Goal: Task Accomplishment & Management: Manage account settings

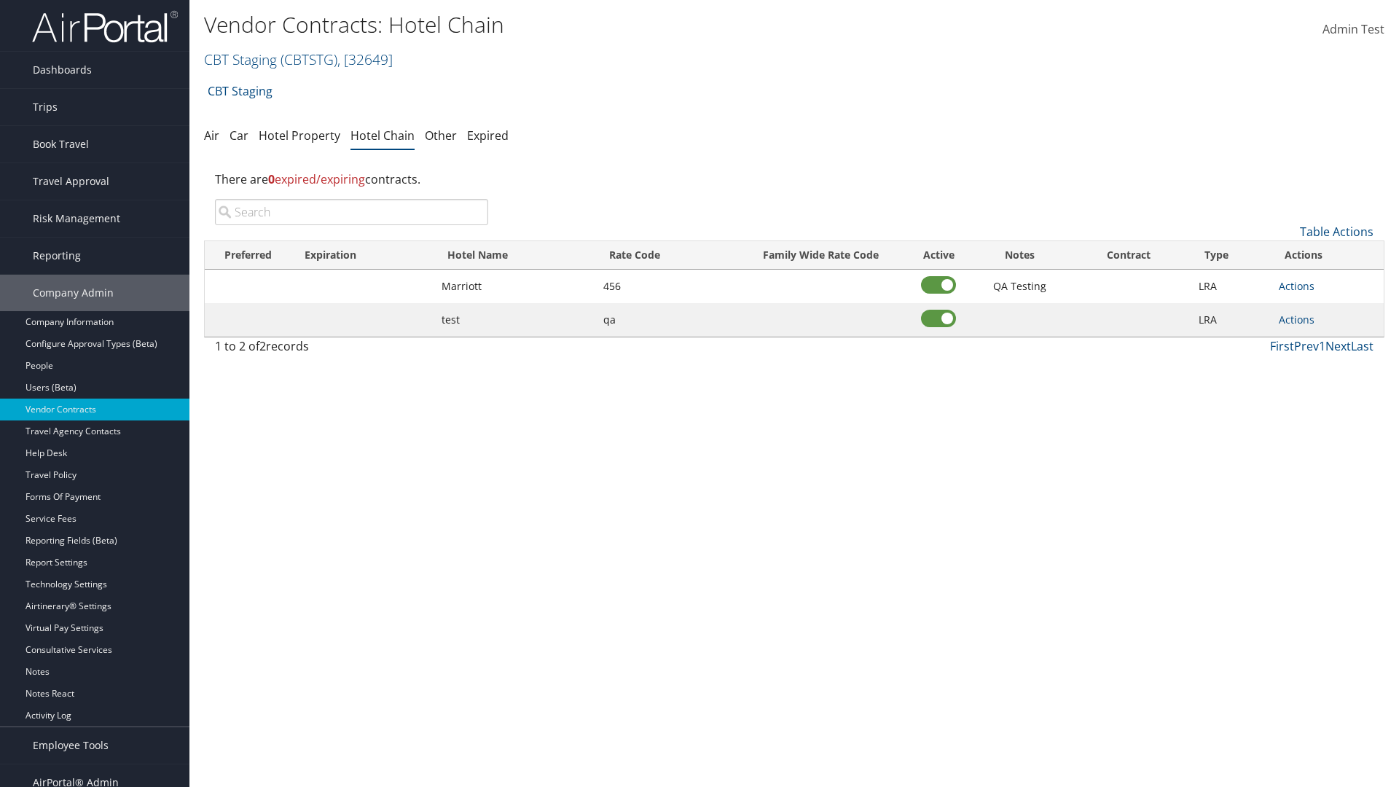
click at [351, 212] on input "search" at bounding box center [351, 212] width 273 height 26
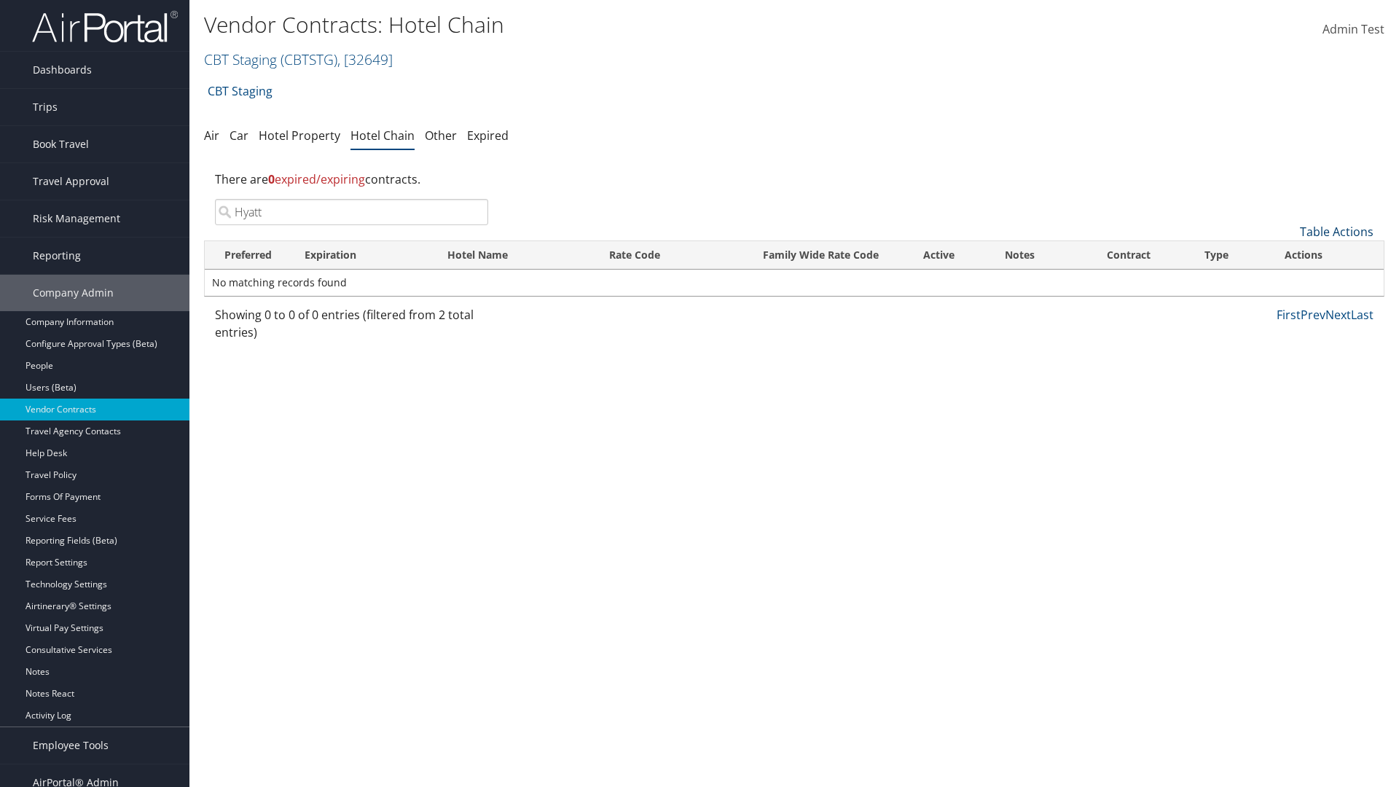
type input "Hyatt"
click at [1336, 232] on link "Table Actions" at bounding box center [1337, 232] width 74 height 16
click at [1287, 254] on link "Add New Contract" at bounding box center [1288, 254] width 192 height 25
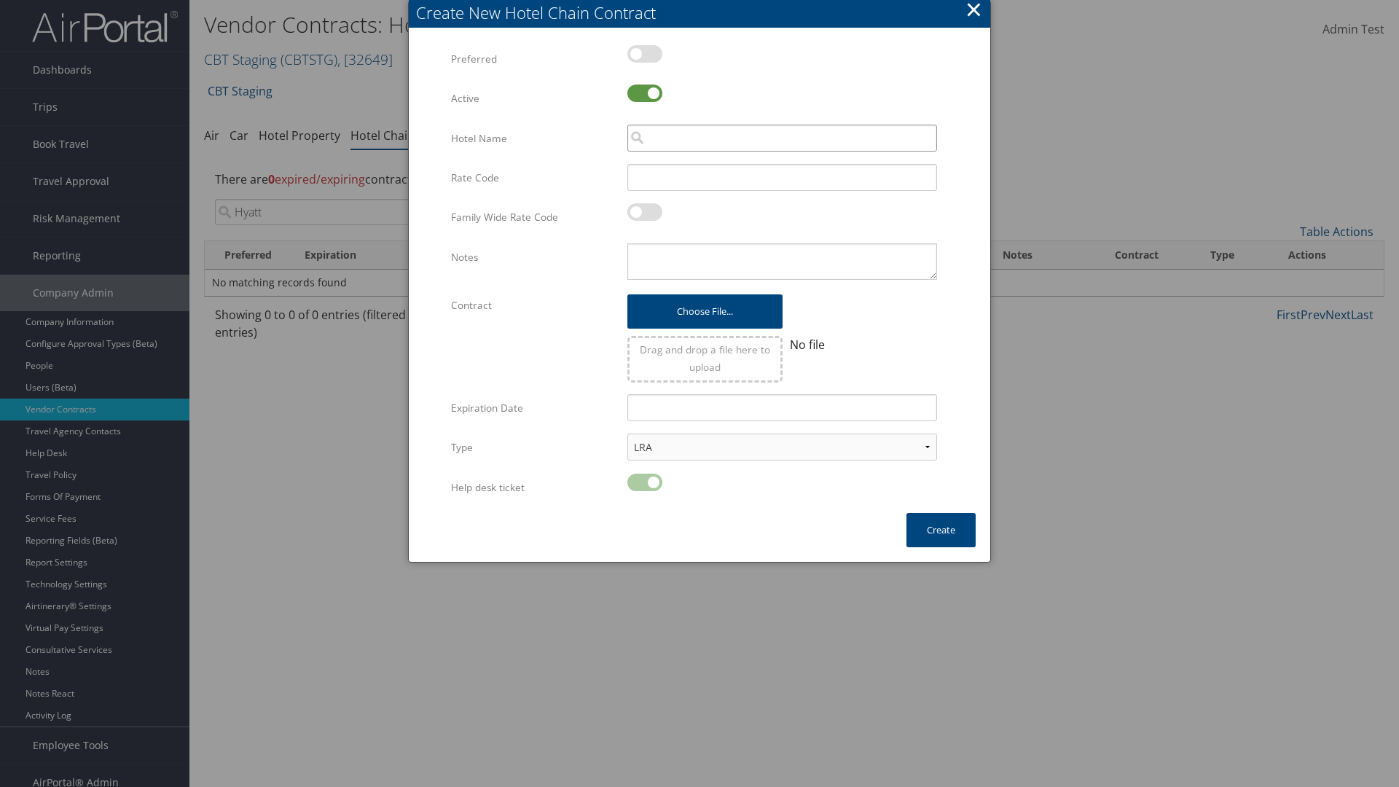
click at [782, 138] on input "search" at bounding box center [782, 138] width 310 height 27
type input "Hyatt"
type input "456"
type textarea "QA Testing"
click at [941, 530] on button "Create" at bounding box center [940, 530] width 69 height 34
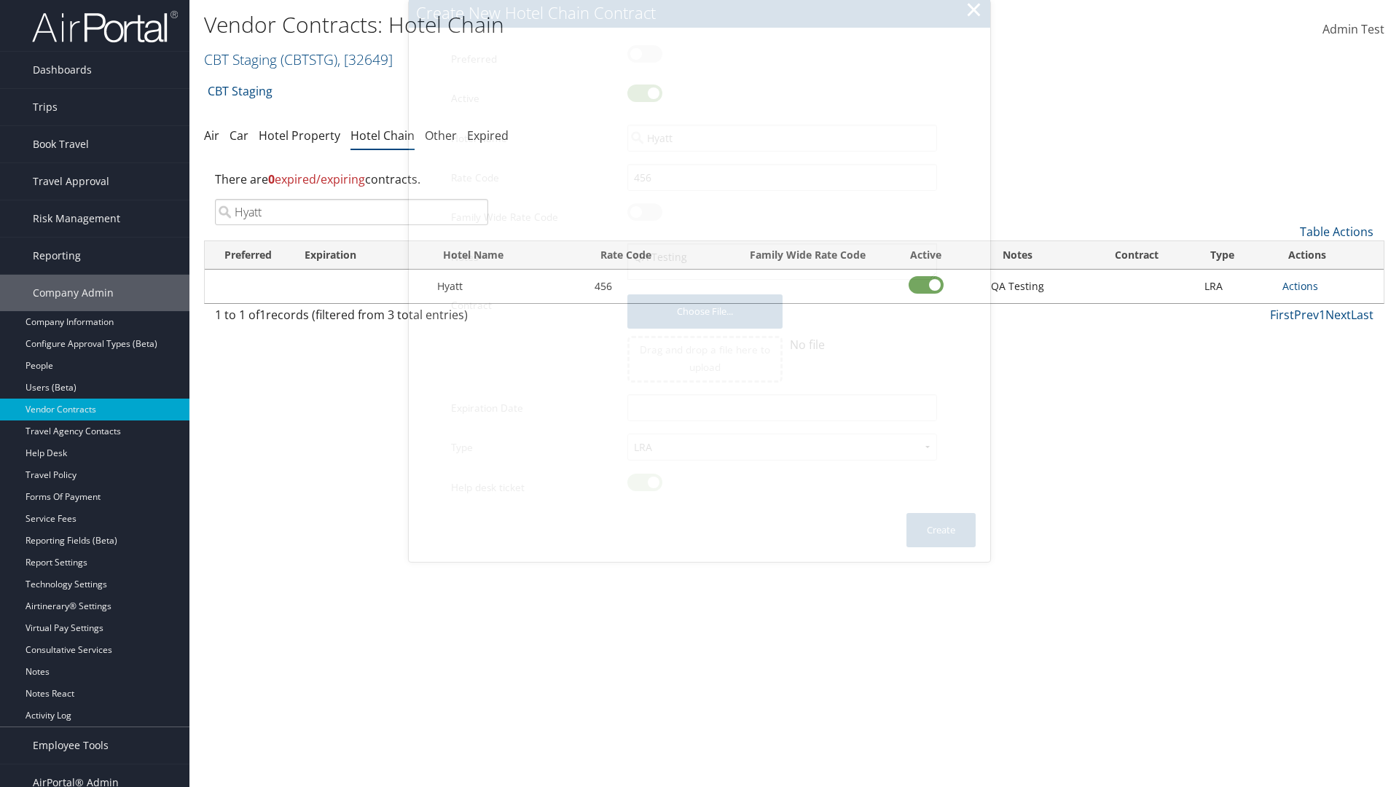
click at [351, 199] on input "Hyatt" at bounding box center [351, 212] width 273 height 26
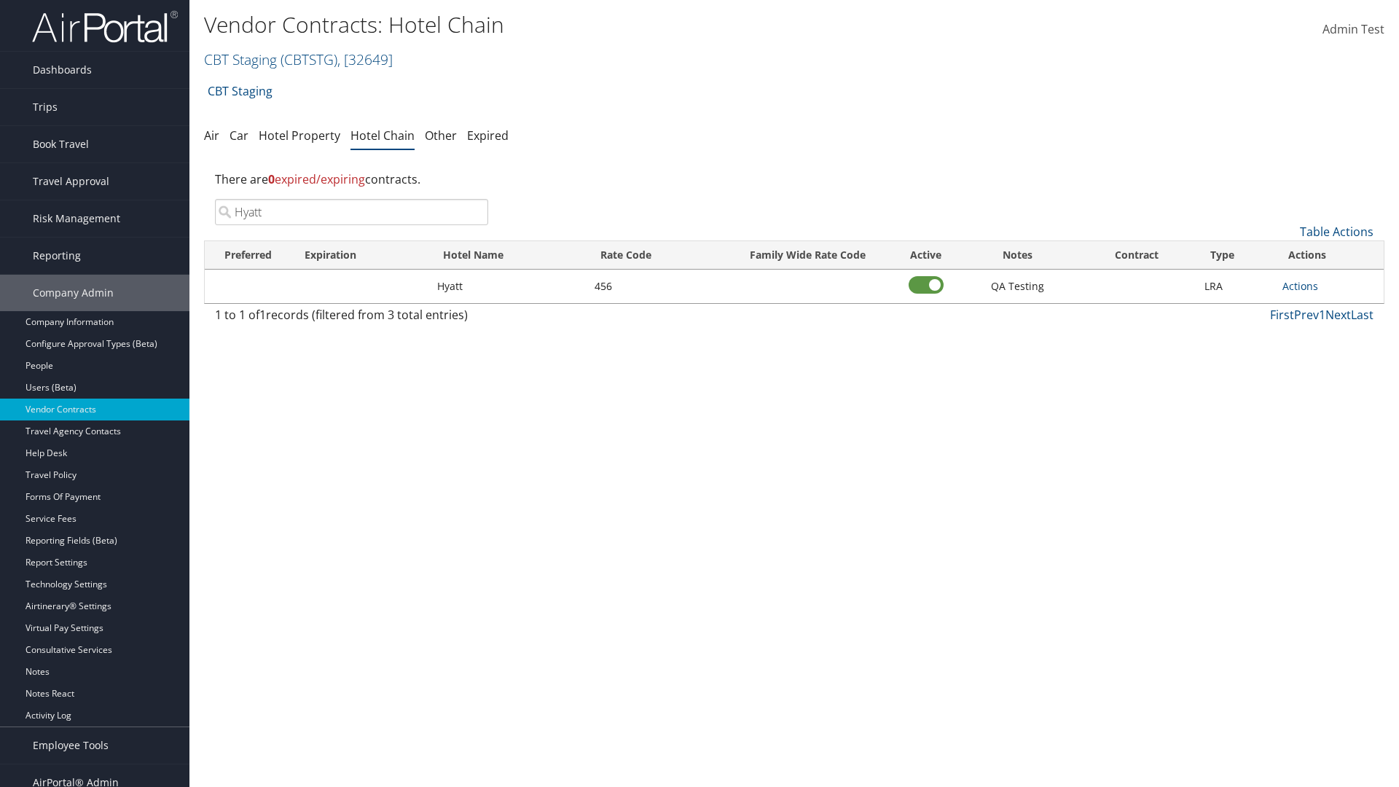
scroll to position [15, 0]
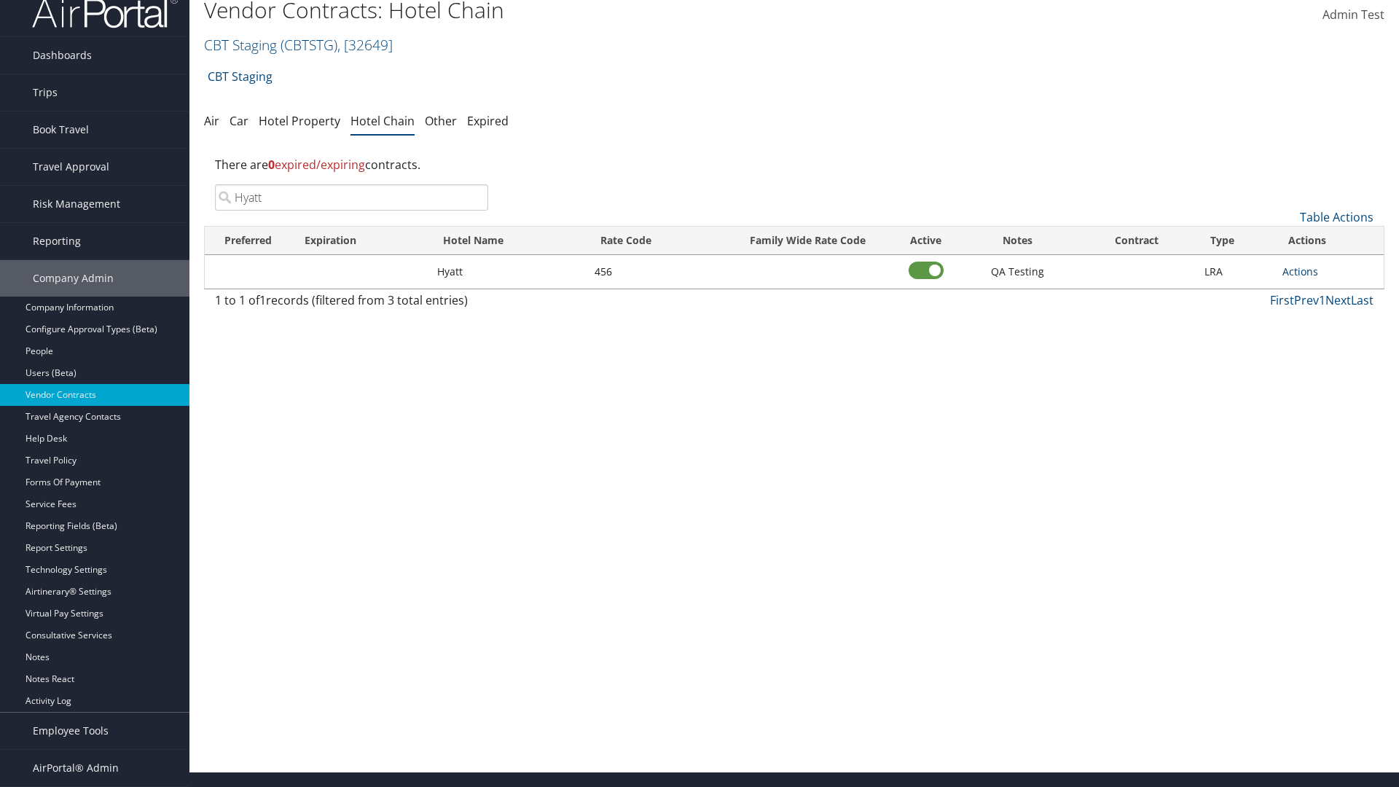
click at [1300, 271] on link "Actions" at bounding box center [1300, 271] width 36 height 14
click at [0, 0] on link "Edit" at bounding box center [0, 0] width 0 height 0
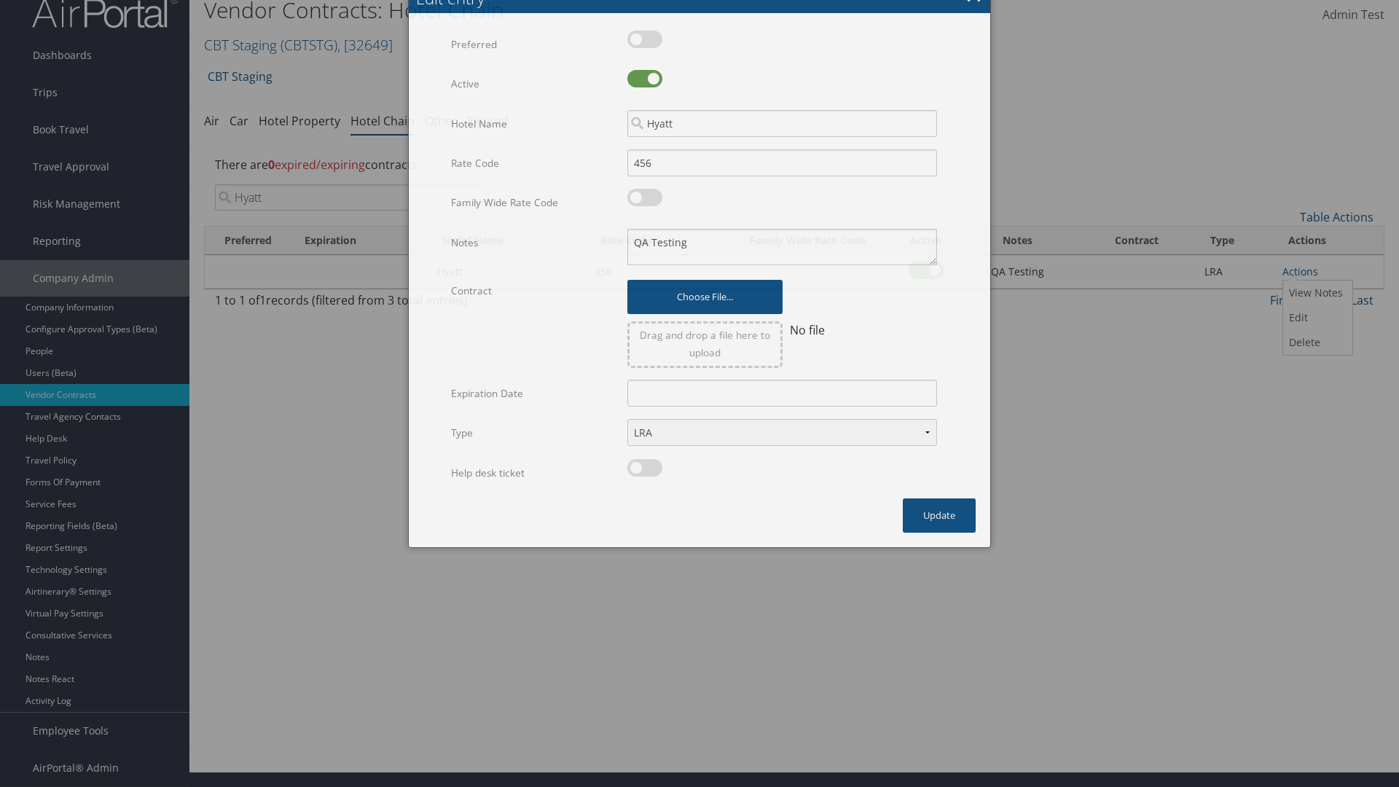
click at [645, 87] on label at bounding box center [644, 78] width 35 height 17
click at [644, 86] on input "checkbox" at bounding box center [639, 81] width 9 height 9
checkbox input "false"
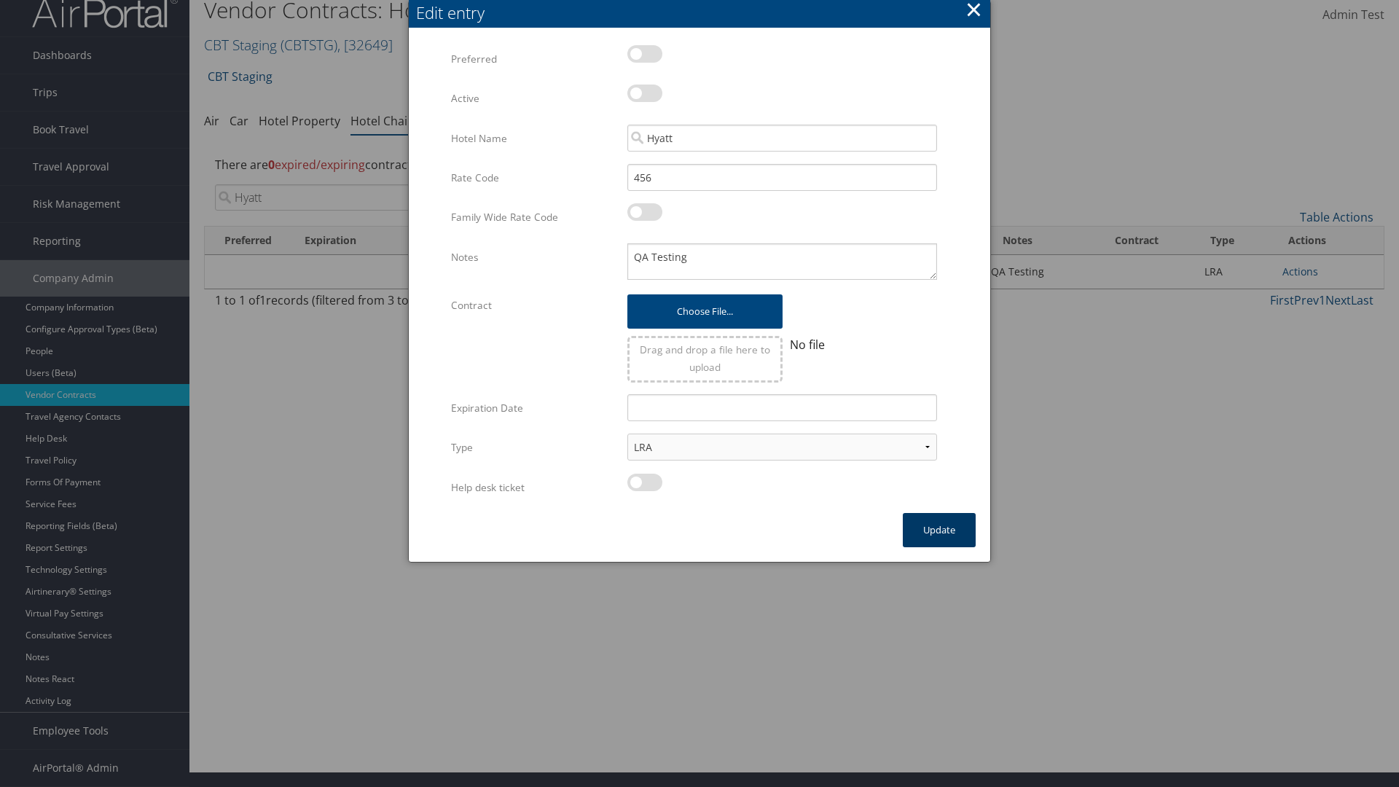
click at [939, 530] on button "Update" at bounding box center [939, 530] width 73 height 34
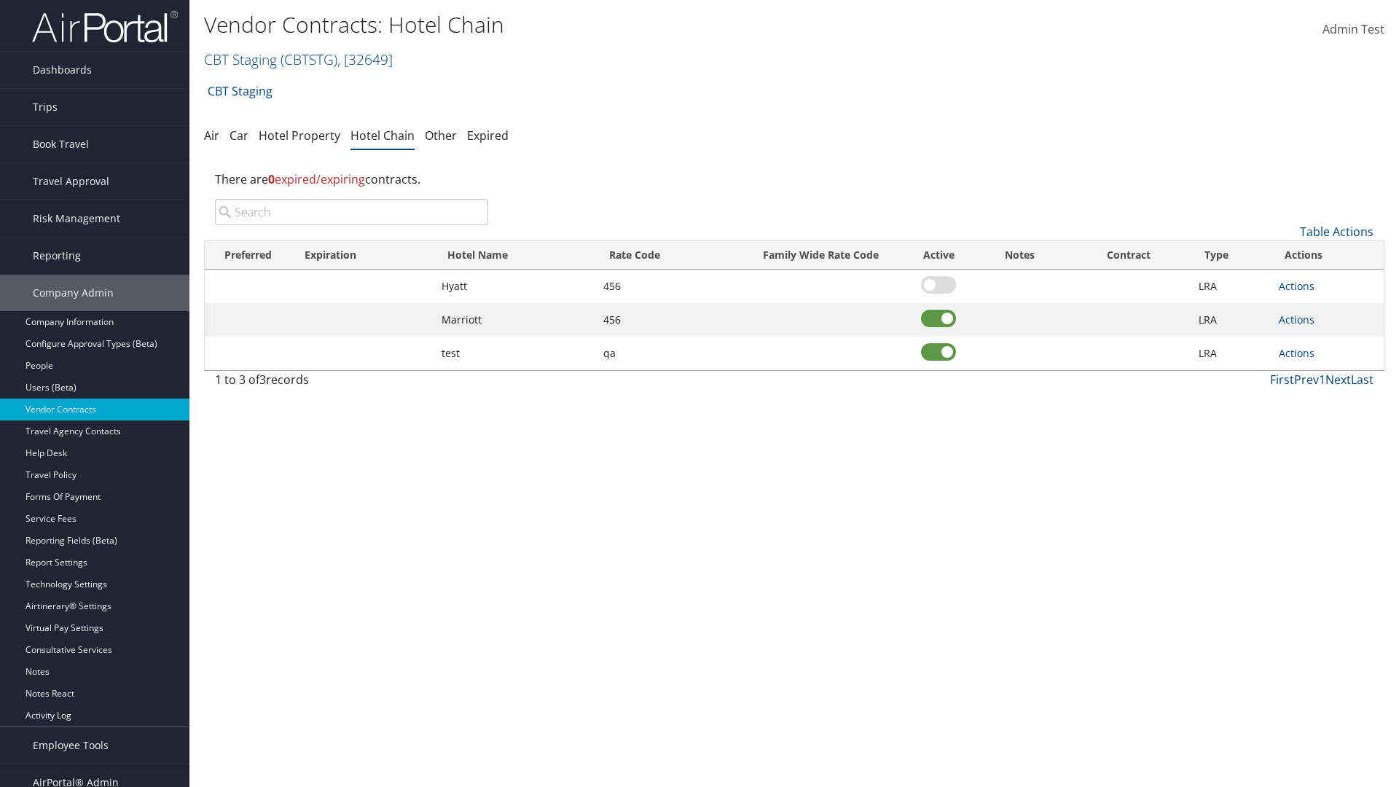
scroll to position [15, 0]
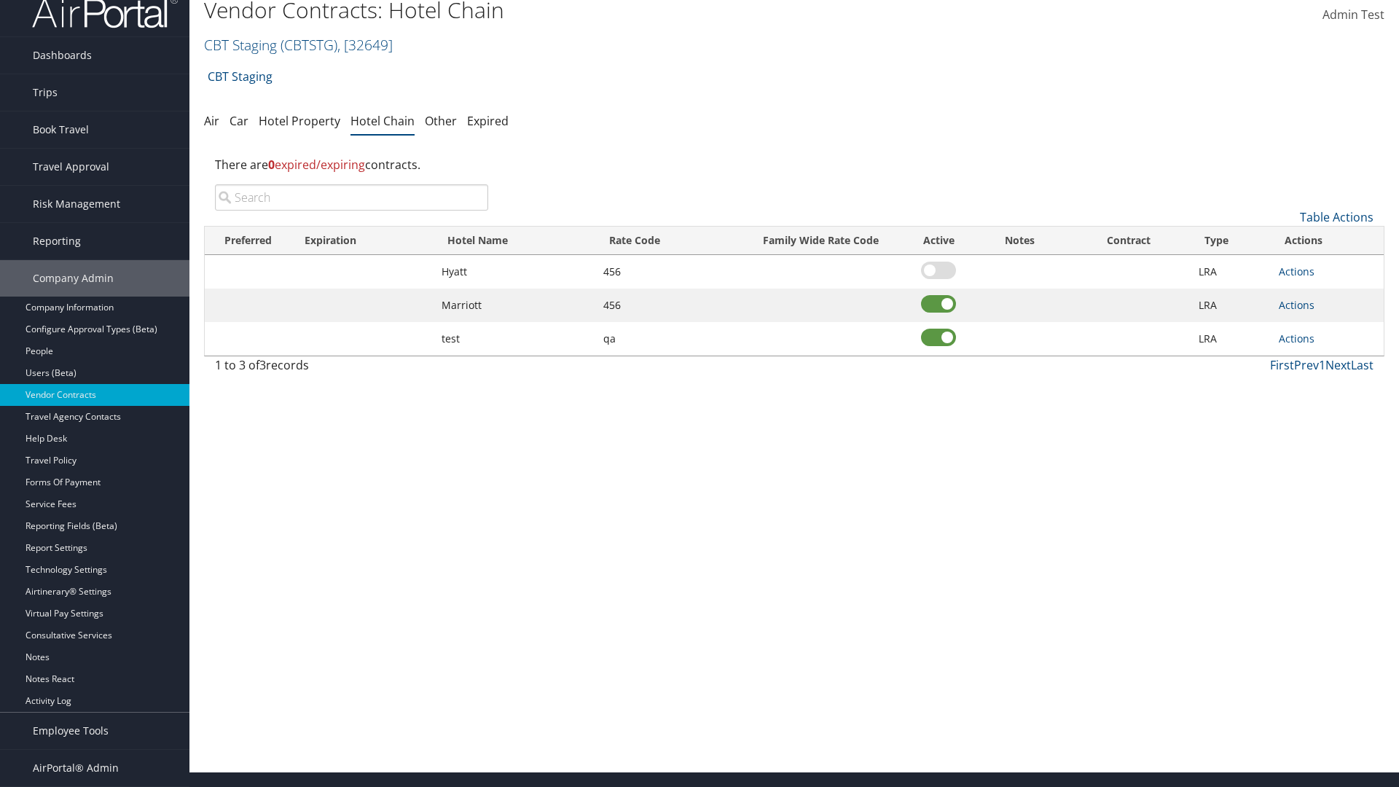
click at [351, 197] on input "search" at bounding box center [351, 197] width 273 height 26
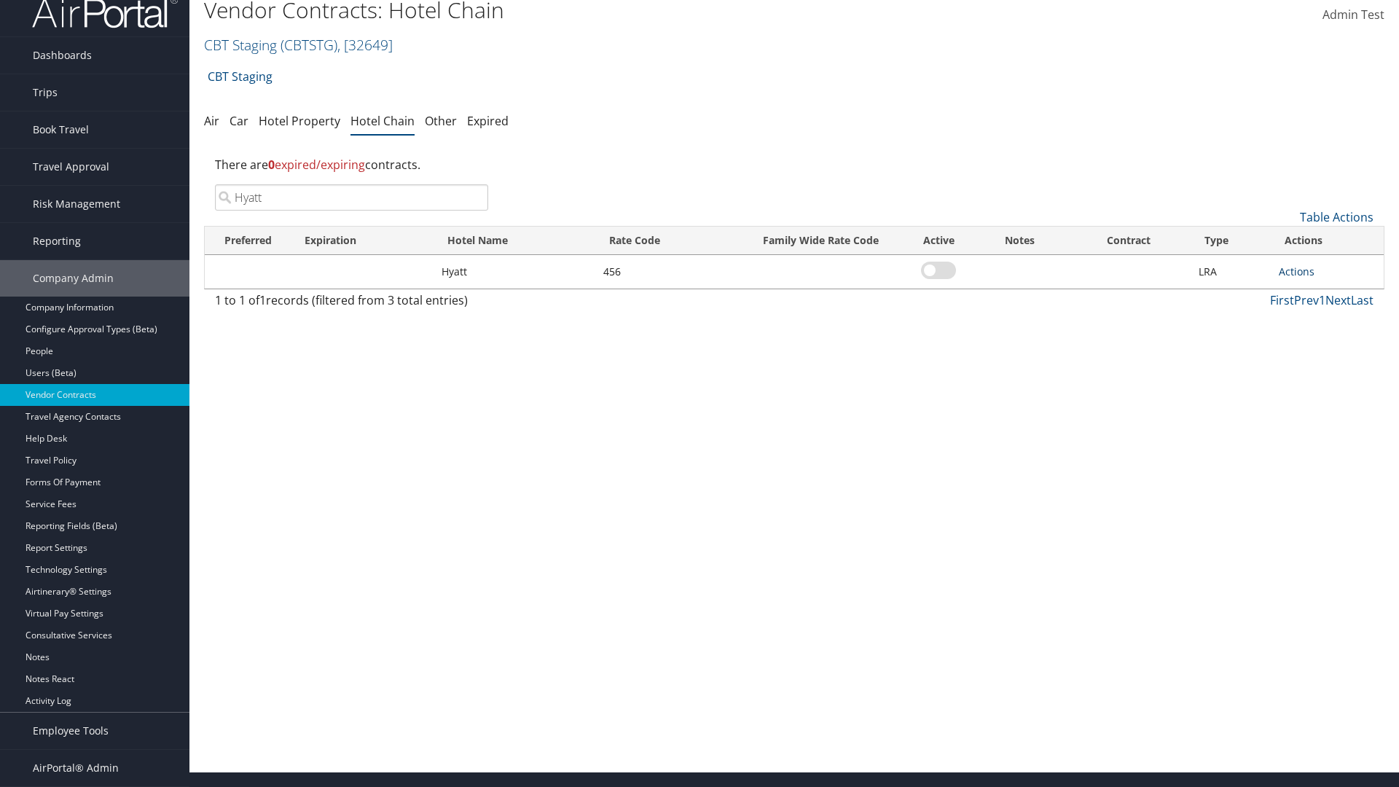
type input "Hyatt"
click at [1296, 271] on link "Actions" at bounding box center [1297, 271] width 36 height 14
click at [1312, 318] on link "Edit" at bounding box center [1312, 317] width 66 height 25
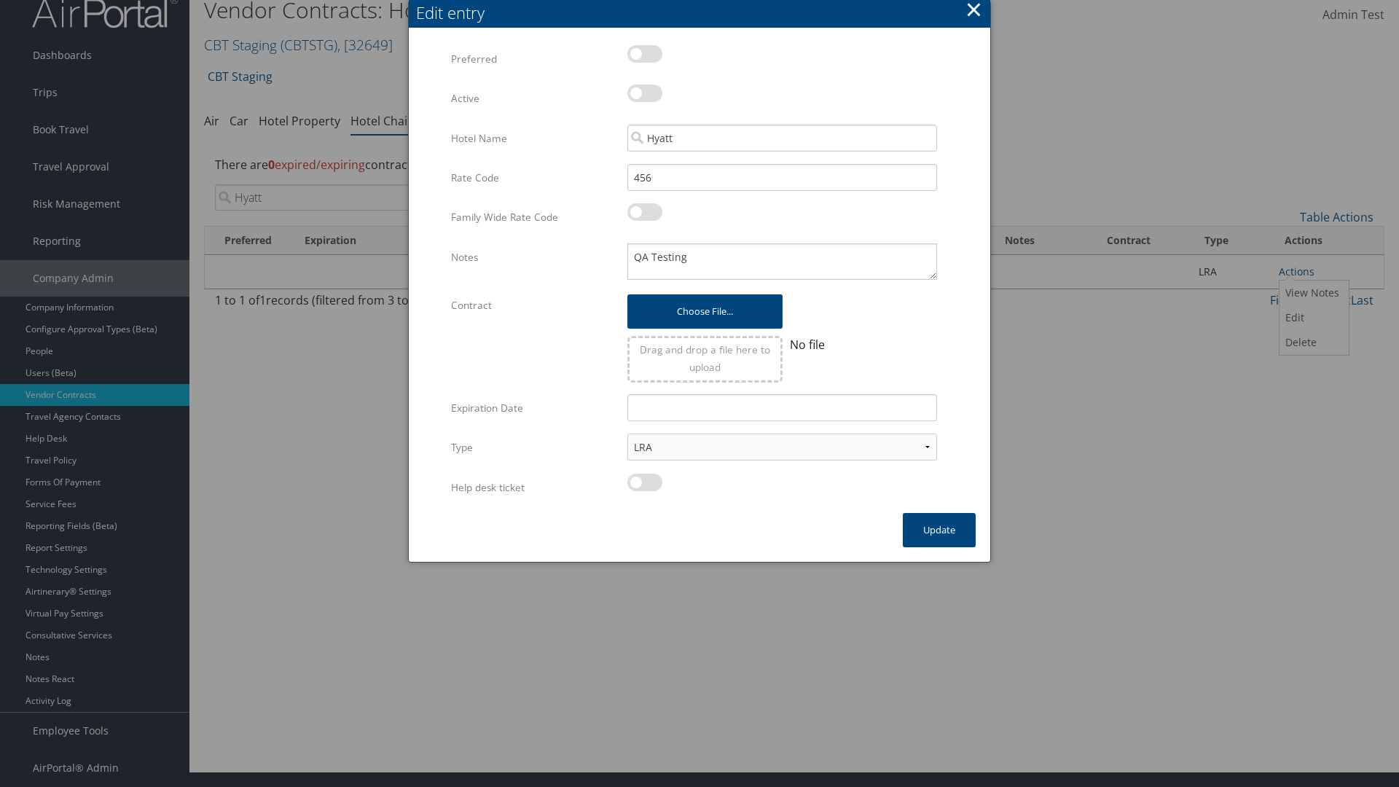
click at [645, 93] on label at bounding box center [644, 93] width 35 height 17
click at [644, 93] on input "checkbox" at bounding box center [639, 95] width 9 height 9
checkbox input "true"
click at [939, 530] on button "Update" at bounding box center [939, 530] width 73 height 34
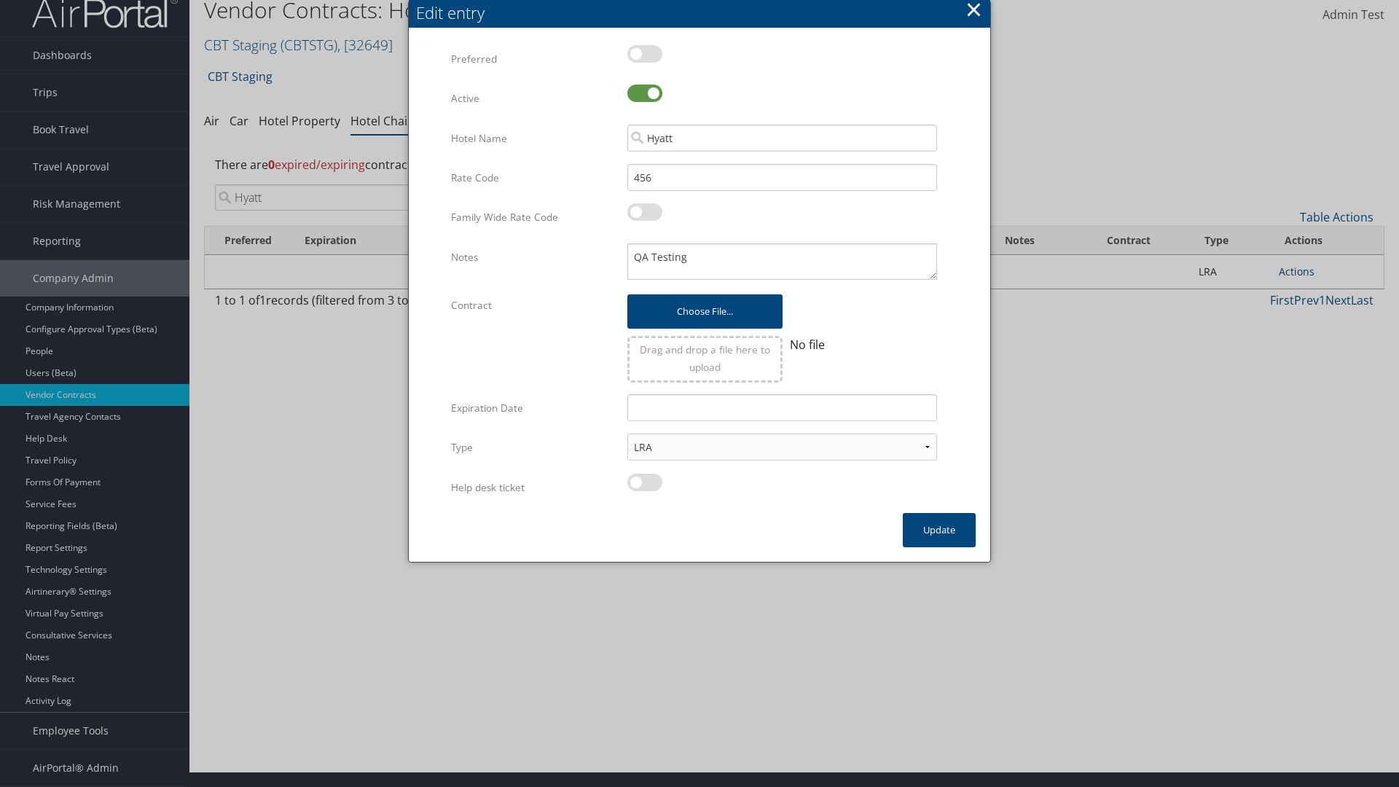
click at [1296, 271] on link "Actions" at bounding box center [1297, 271] width 36 height 14
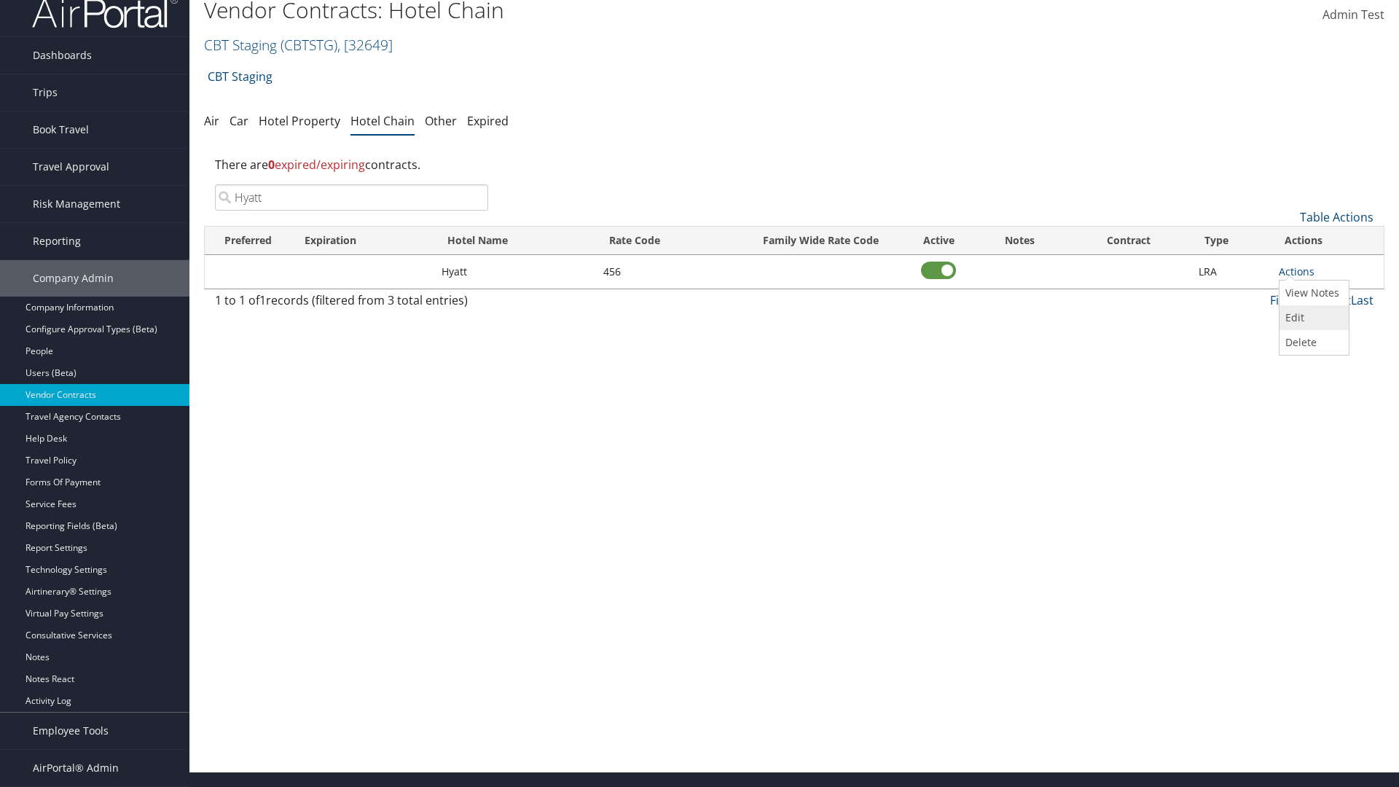
click at [1312, 318] on link "Edit" at bounding box center [1312, 317] width 66 height 25
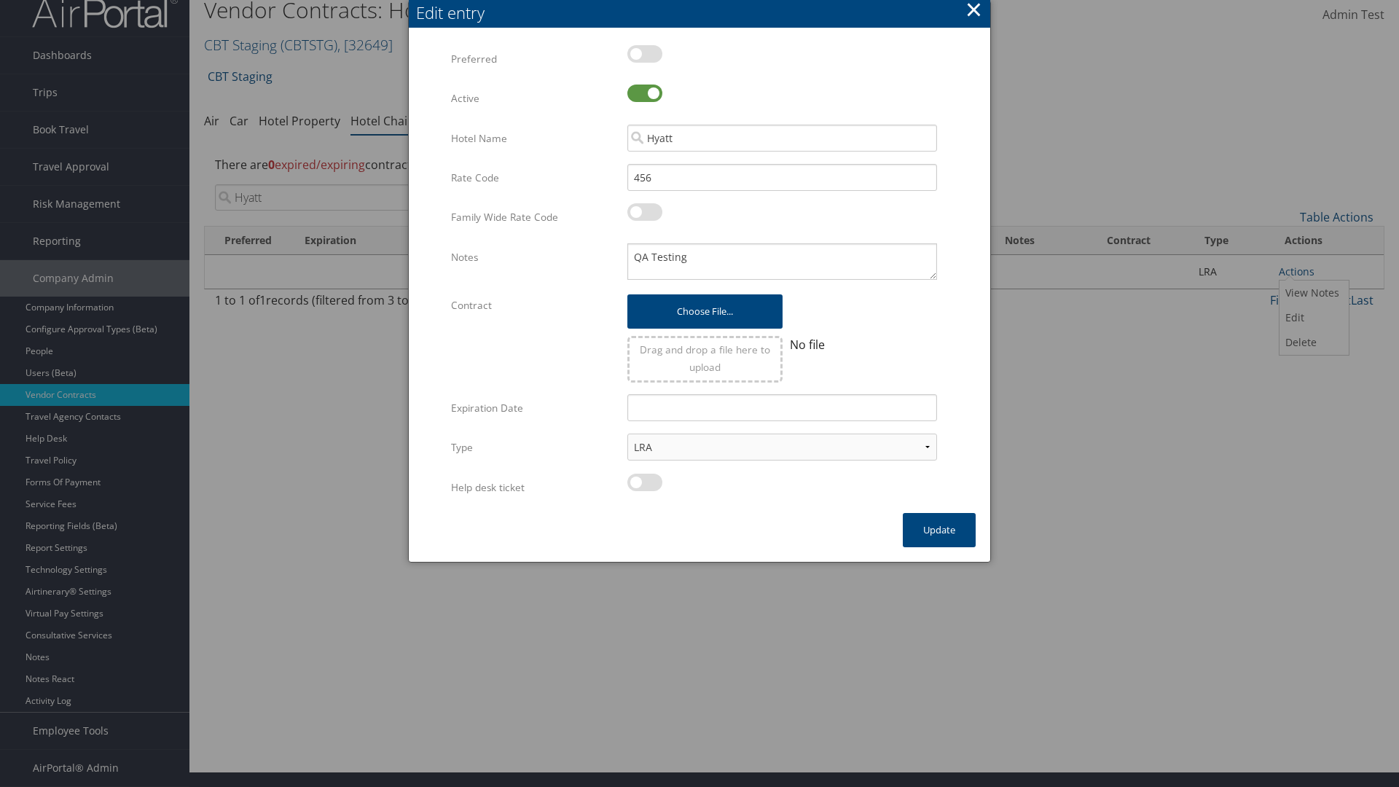
click at [973, 15] on button "×" at bounding box center [973, 9] width 17 height 29
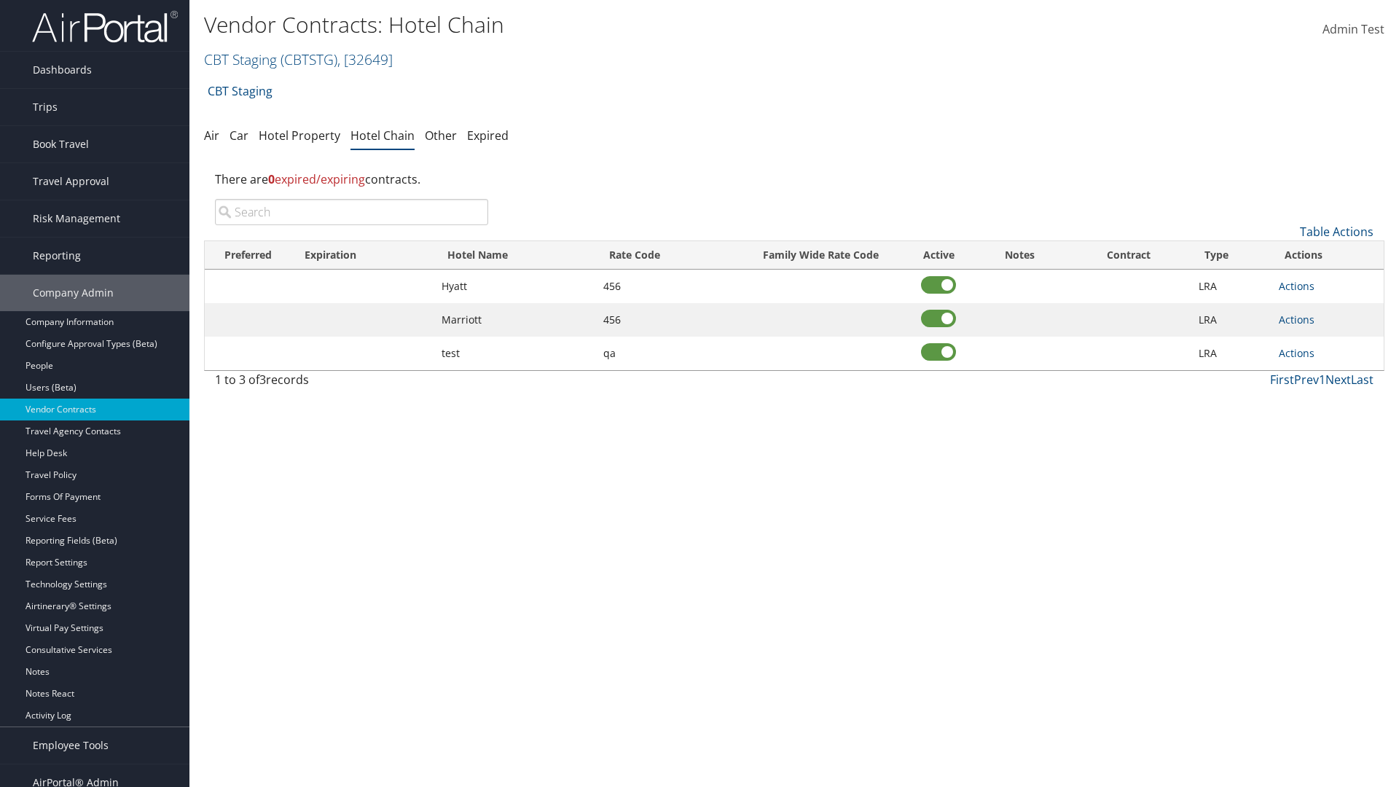
scroll to position [9, 0]
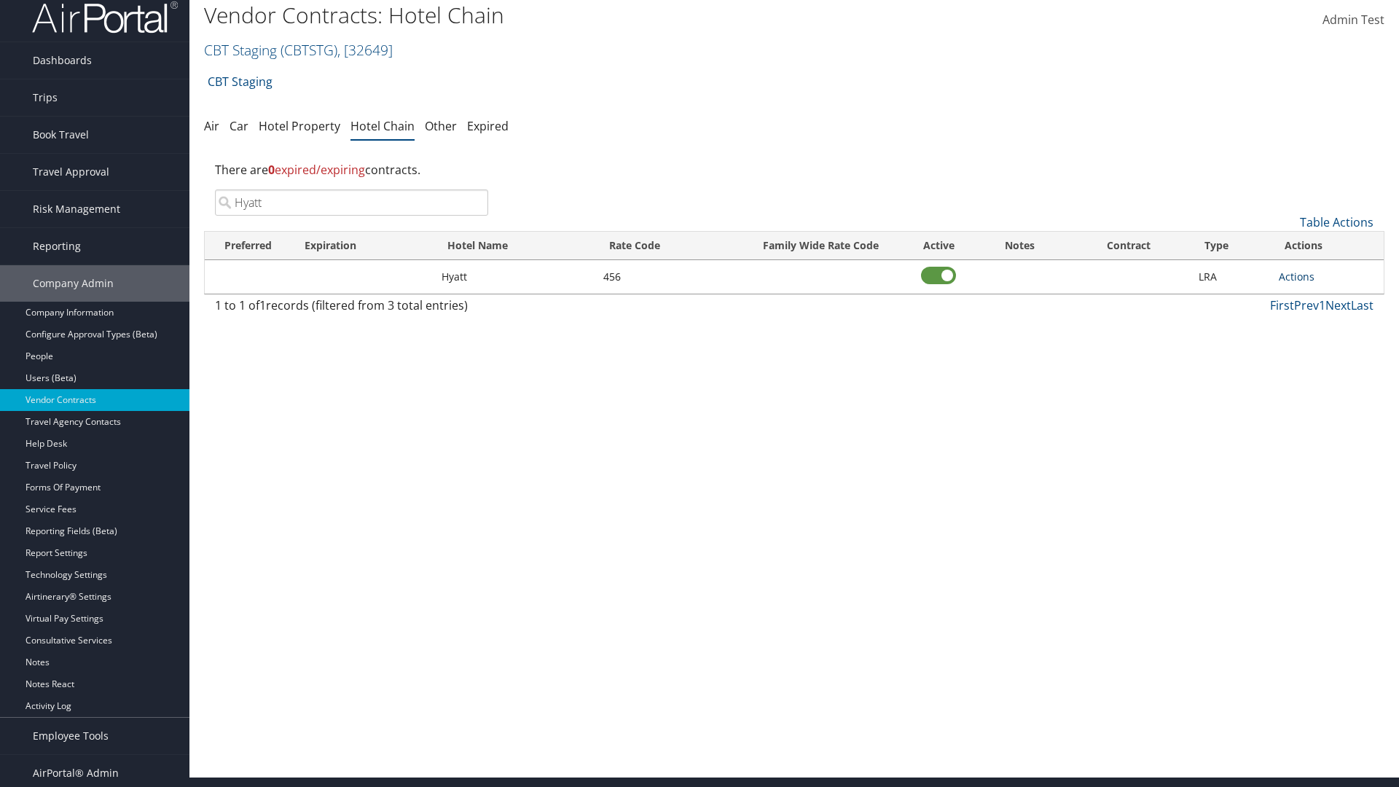
type input "Hyatt"
click at [1296, 276] on link "Actions" at bounding box center [1297, 277] width 36 height 14
click at [1312, 323] on link "Edit" at bounding box center [1312, 322] width 66 height 25
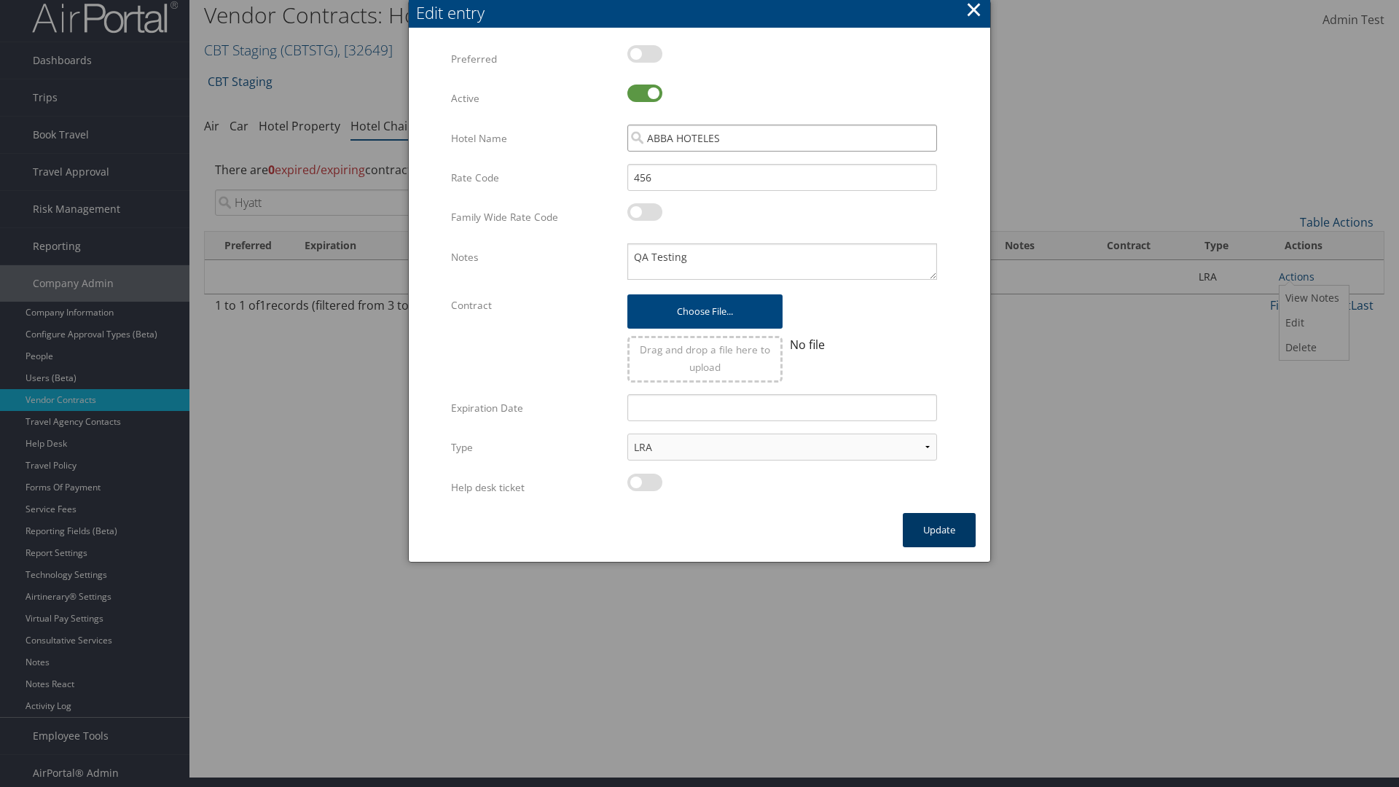
type input "ABBA HOTELES"
click at [939, 530] on button "Update" at bounding box center [939, 530] width 73 height 34
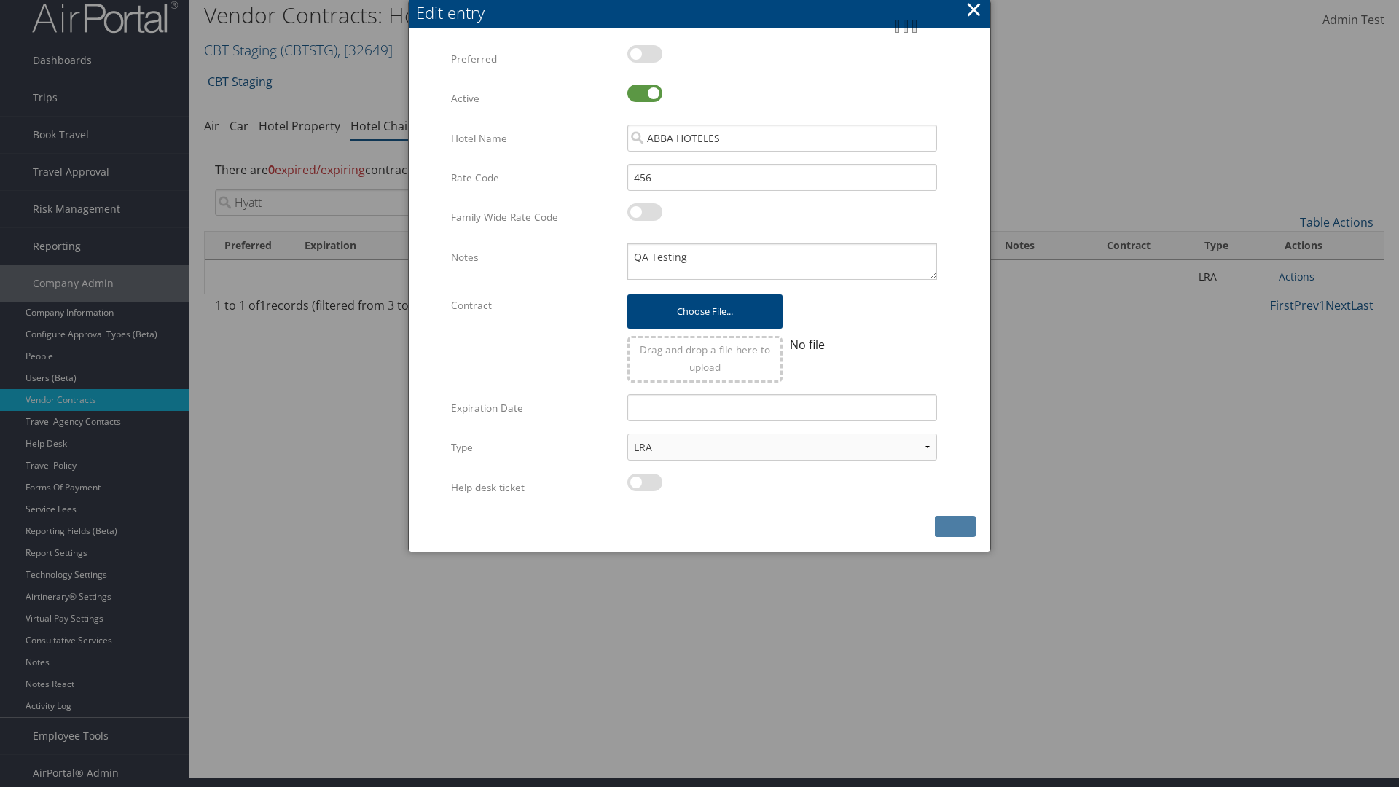
scroll to position [0, 0]
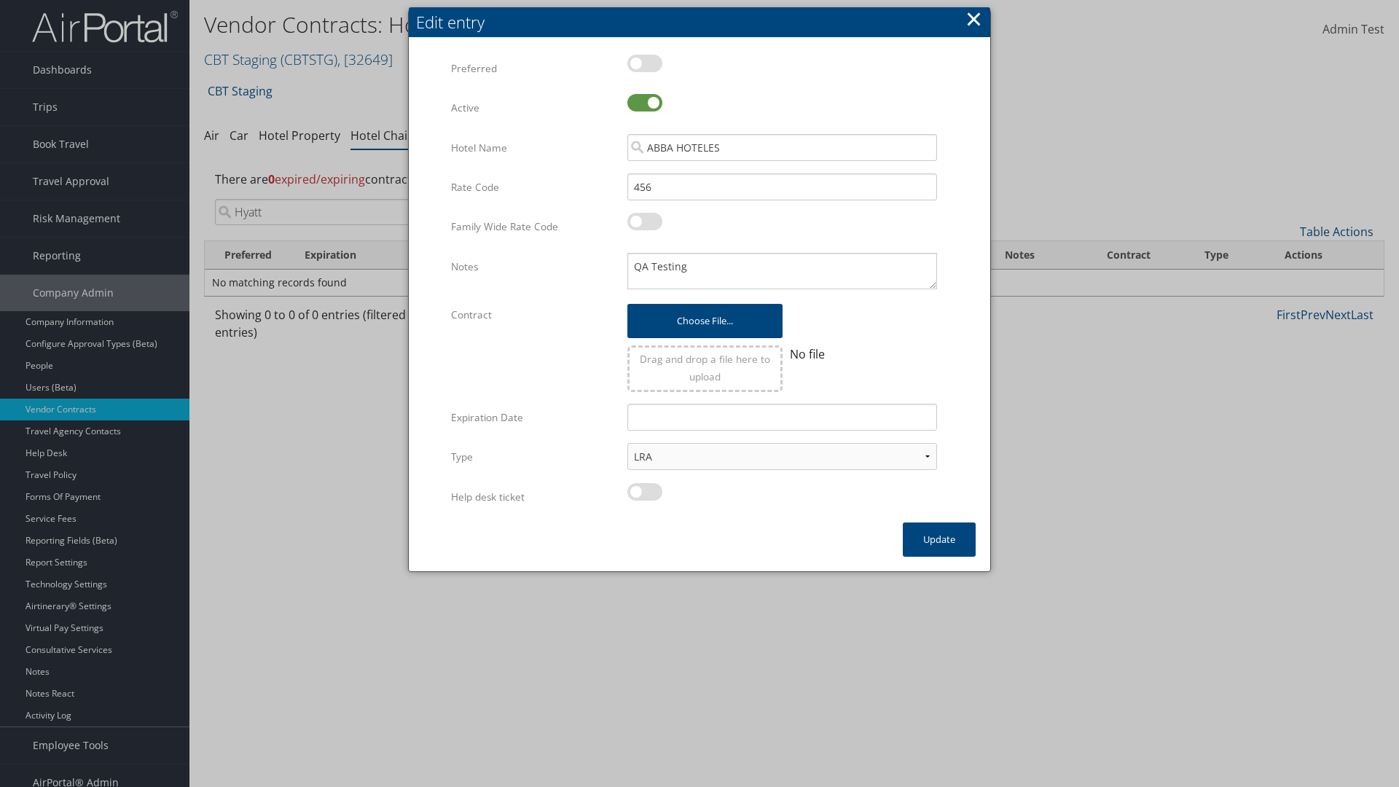
click at [351, 199] on input "Hyatt" at bounding box center [351, 212] width 273 height 26
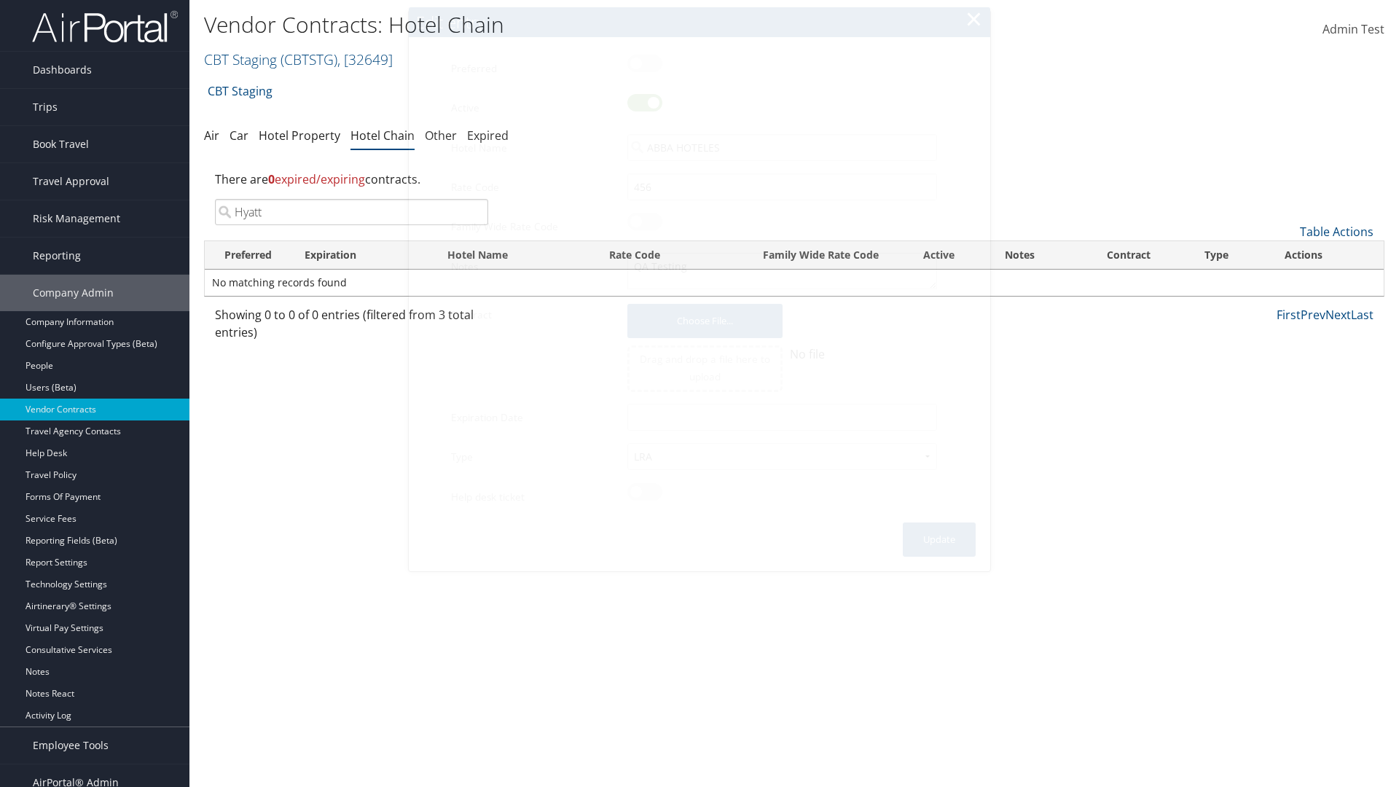
scroll to position [15, 0]
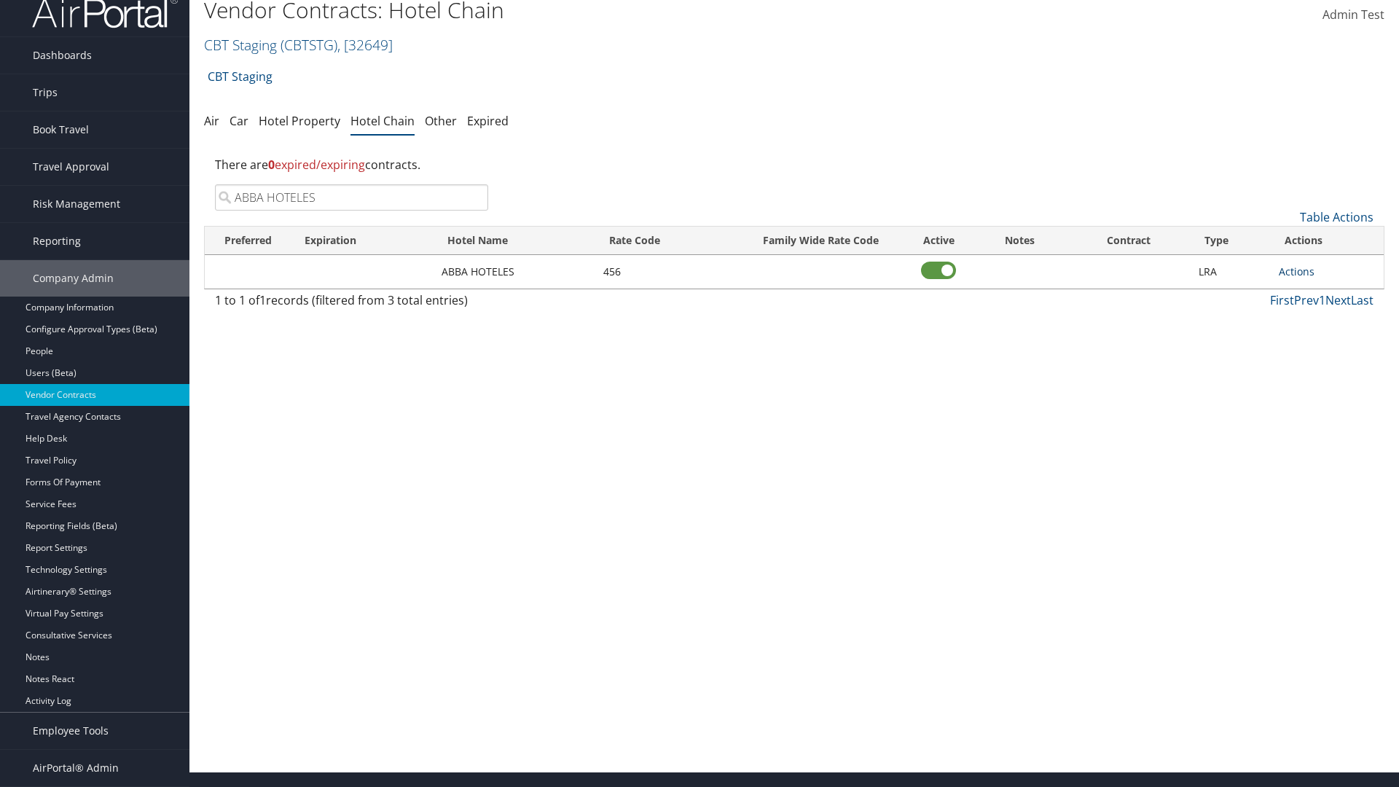
type input "ABBA HOTELES"
click at [1296, 271] on link "Actions" at bounding box center [1297, 271] width 36 height 14
click at [1312, 342] on link "Delete" at bounding box center [1312, 342] width 66 height 25
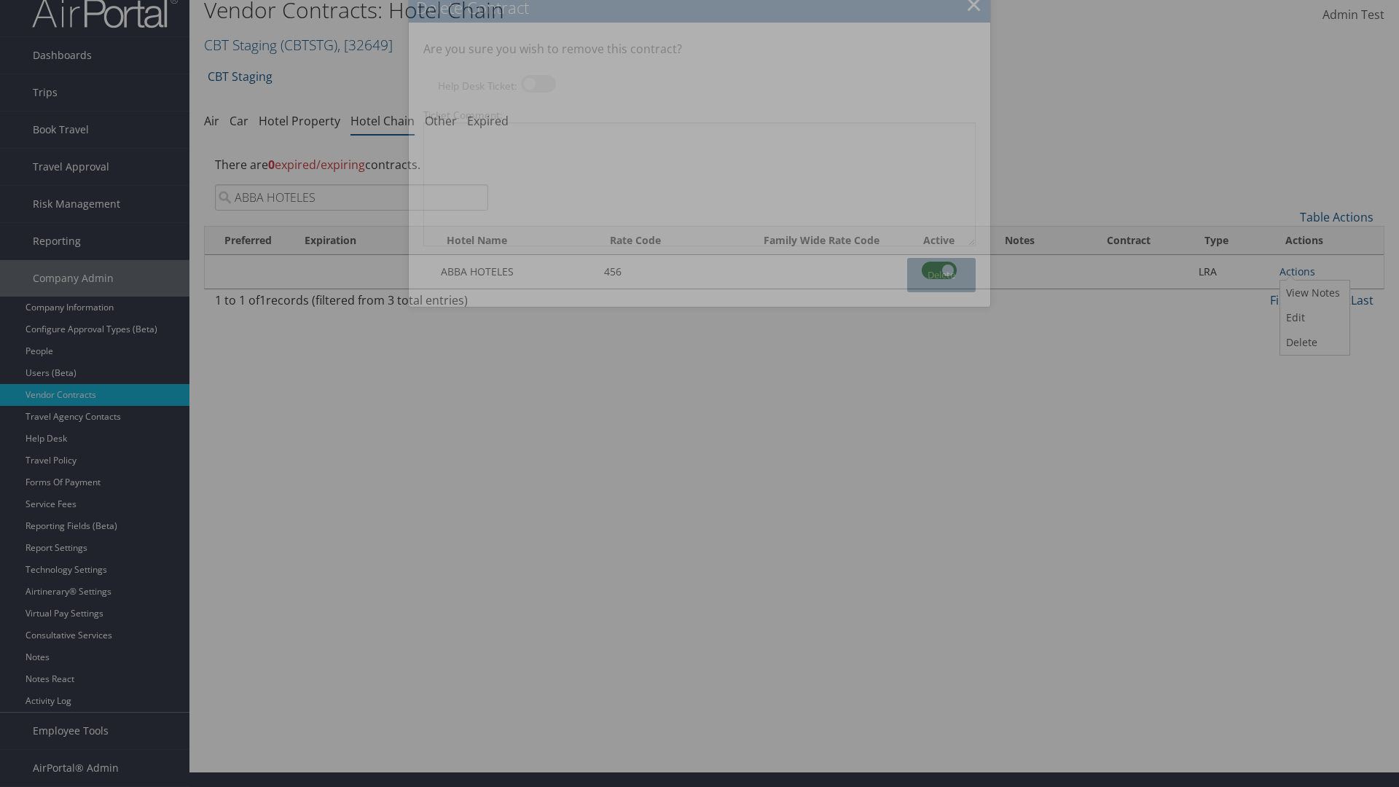
click at [941, 275] on button "Delete" at bounding box center [941, 275] width 68 height 34
